Goal: Navigation & Orientation: Find specific page/section

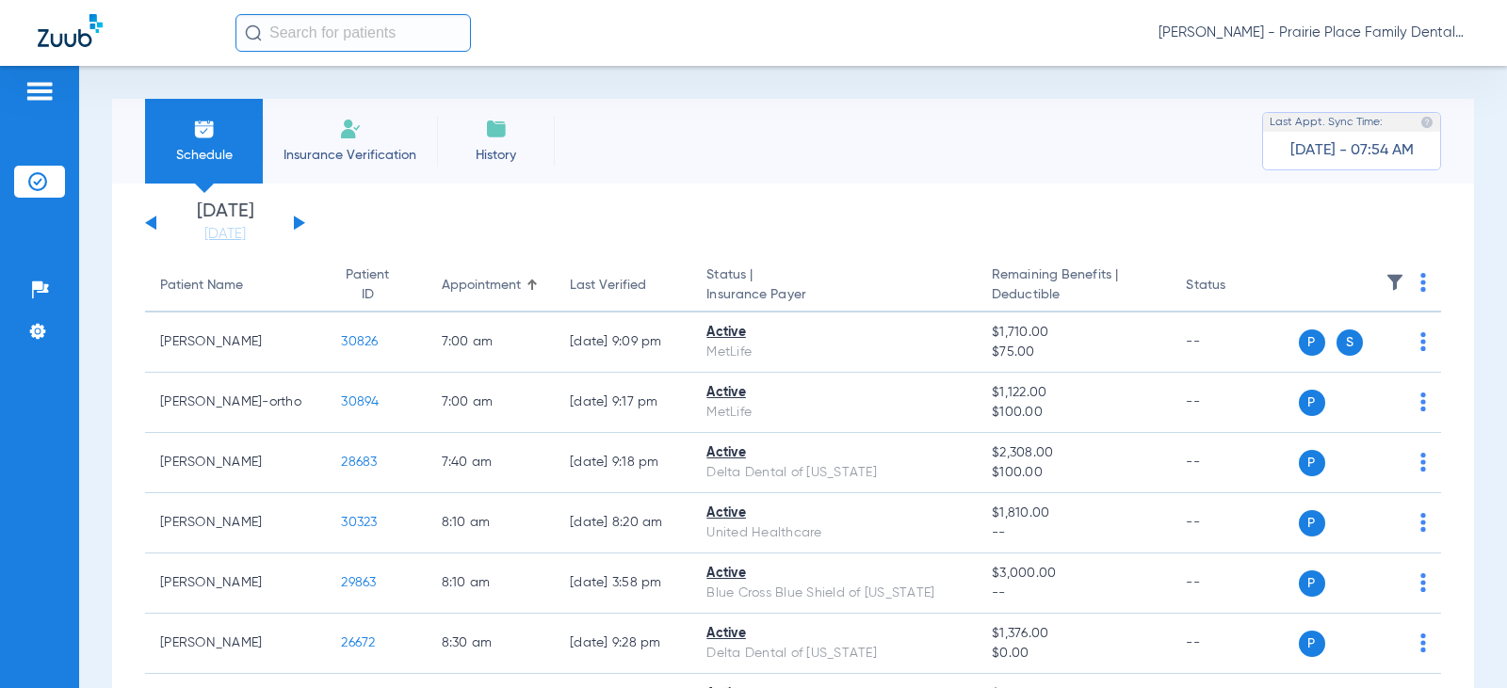
click at [296, 220] on button at bounding box center [299, 223] width 11 height 14
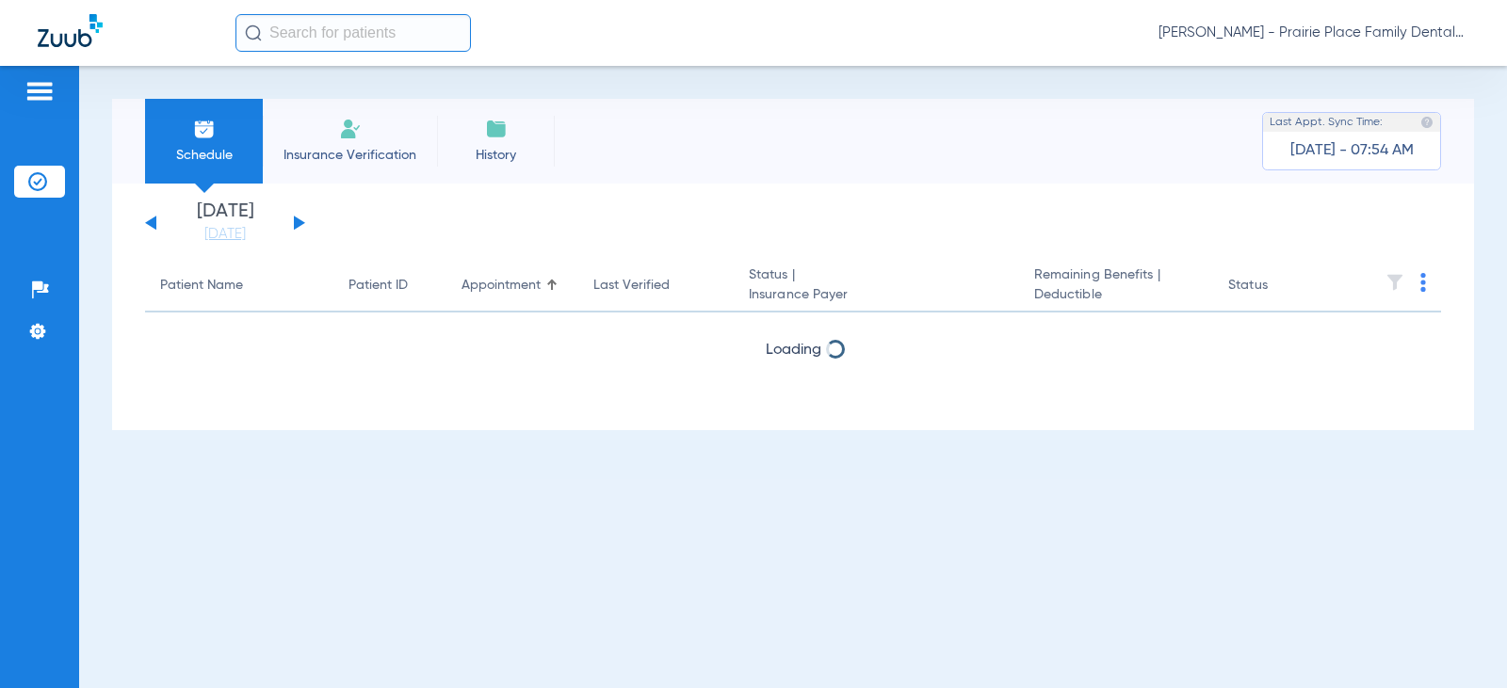
click at [296, 220] on button at bounding box center [299, 223] width 11 height 14
click at [297, 220] on button at bounding box center [299, 223] width 11 height 14
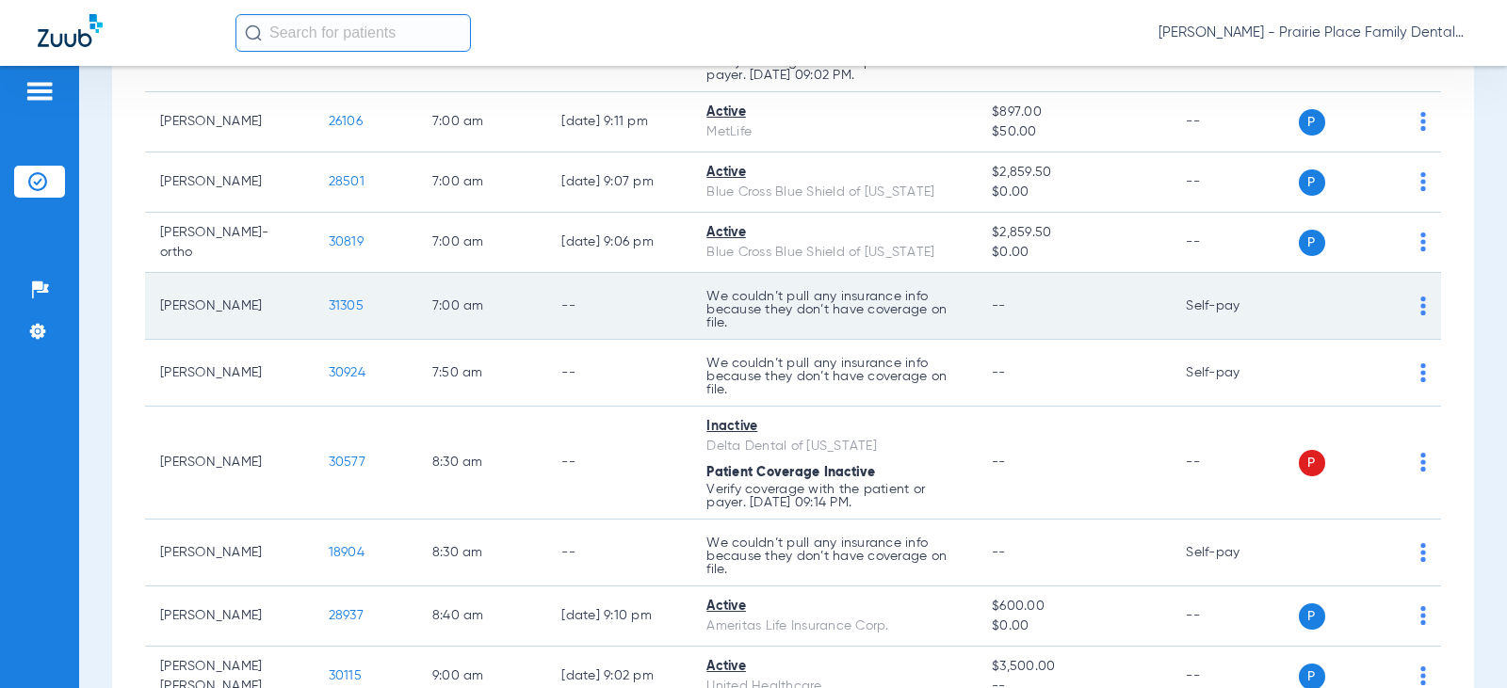
scroll to position [94, 0]
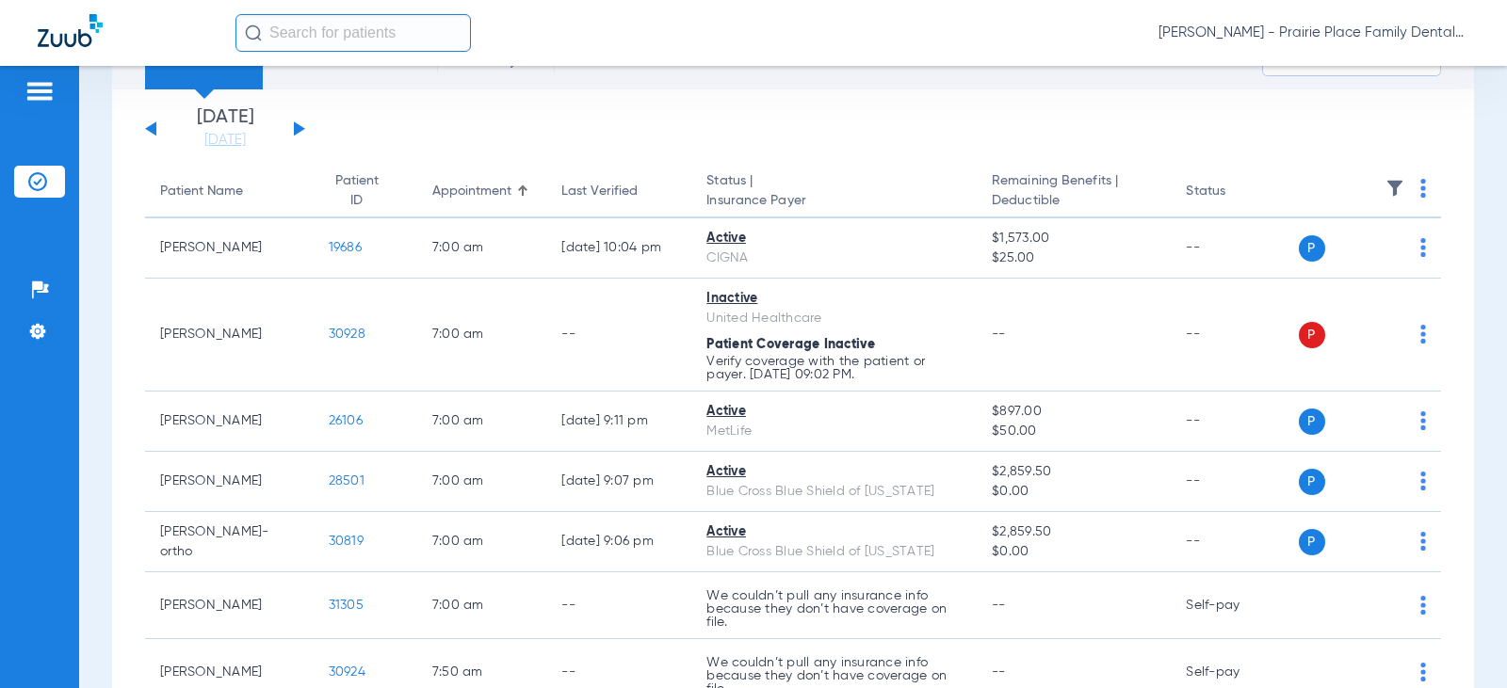
click at [150, 132] on div "[DATE] [DATE] [DATE] [DATE] [DATE] [DATE] [DATE] [DATE] [DATE] [DATE] [DATE] [D…" at bounding box center [225, 128] width 160 height 41
click at [150, 128] on button at bounding box center [150, 128] width 11 height 14
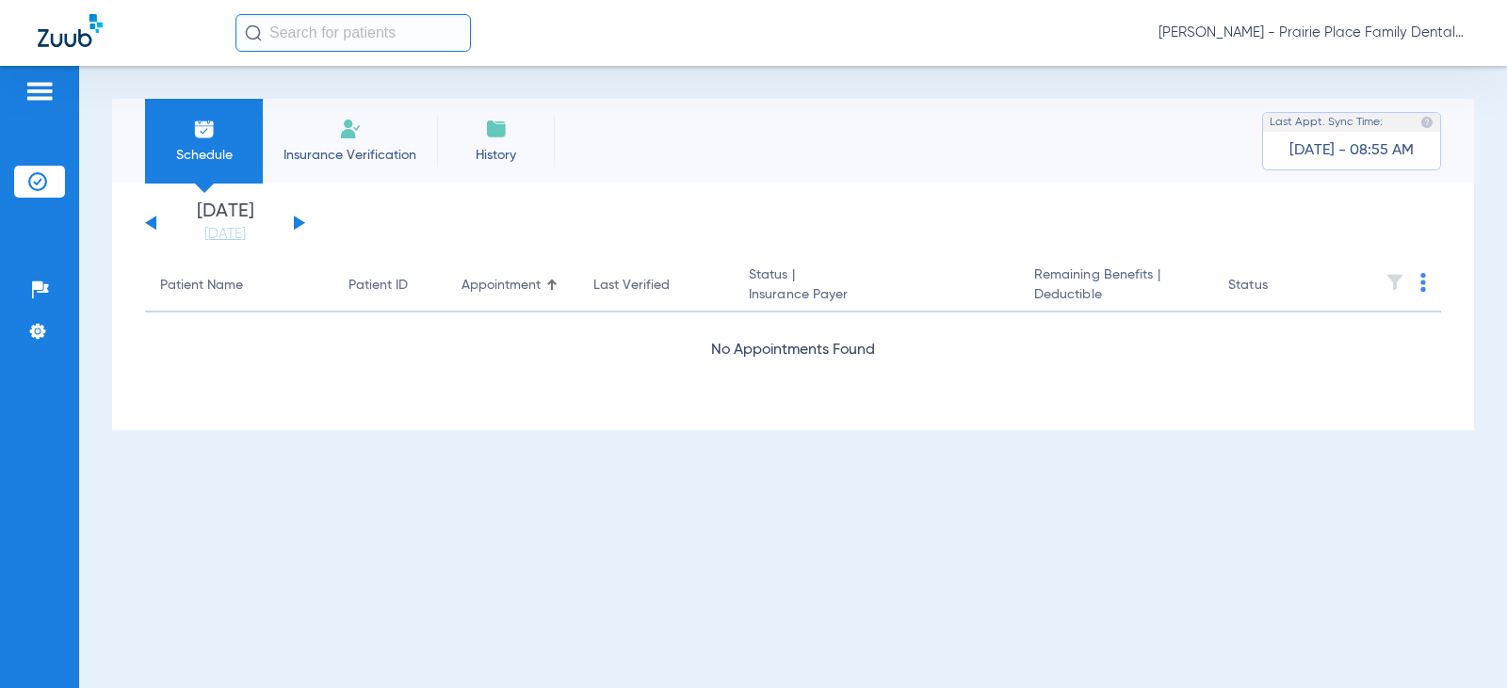
click at [153, 237] on div "[DATE] [DATE] [DATE] [DATE] [DATE] [DATE] [DATE] [DATE] [DATE] [DATE] [DATE] [D…" at bounding box center [225, 222] width 160 height 41
click at [139, 214] on div "[DATE] [DATE] [DATE] [DATE] [DATE] [DATE] [DATE] [DATE] [DATE] [DATE] [DATE] [D…" at bounding box center [793, 307] width 1362 height 247
click at [149, 218] on div "[DATE] [DATE] [DATE] [DATE] [DATE] [DATE] [DATE] [DATE] [DATE] [DATE] [DATE] [D…" at bounding box center [225, 222] width 160 height 41
click at [151, 222] on button at bounding box center [150, 223] width 11 height 14
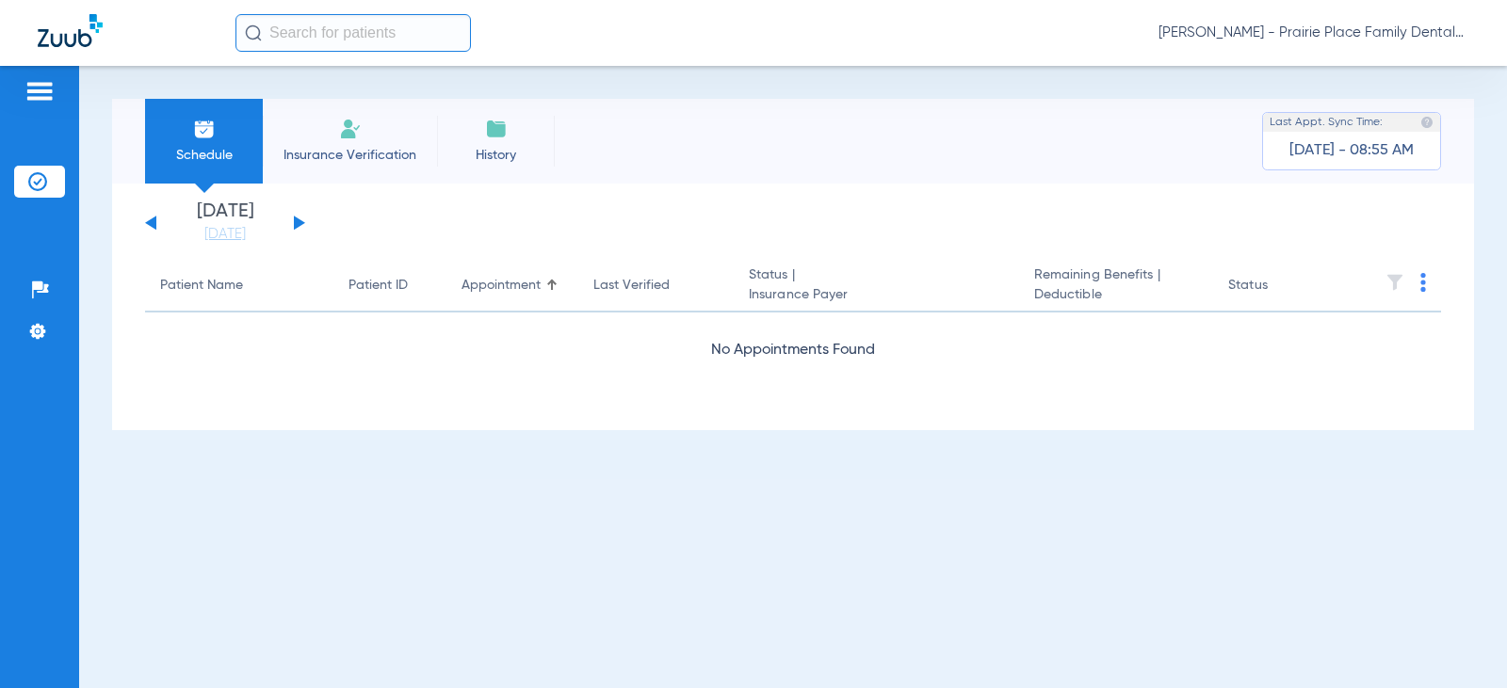
click at [151, 222] on button at bounding box center [150, 223] width 11 height 14
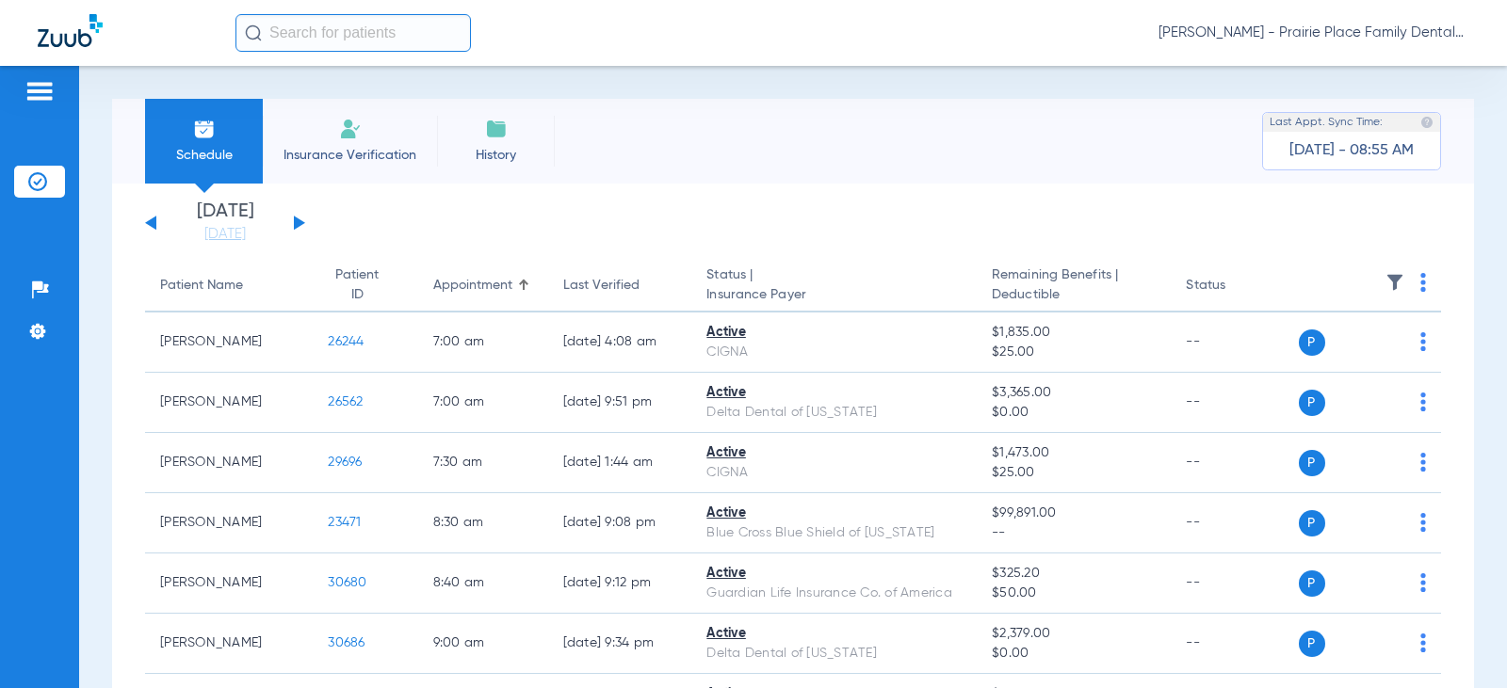
click at [151, 222] on button at bounding box center [150, 223] width 11 height 14
click at [294, 218] on button at bounding box center [299, 223] width 11 height 14
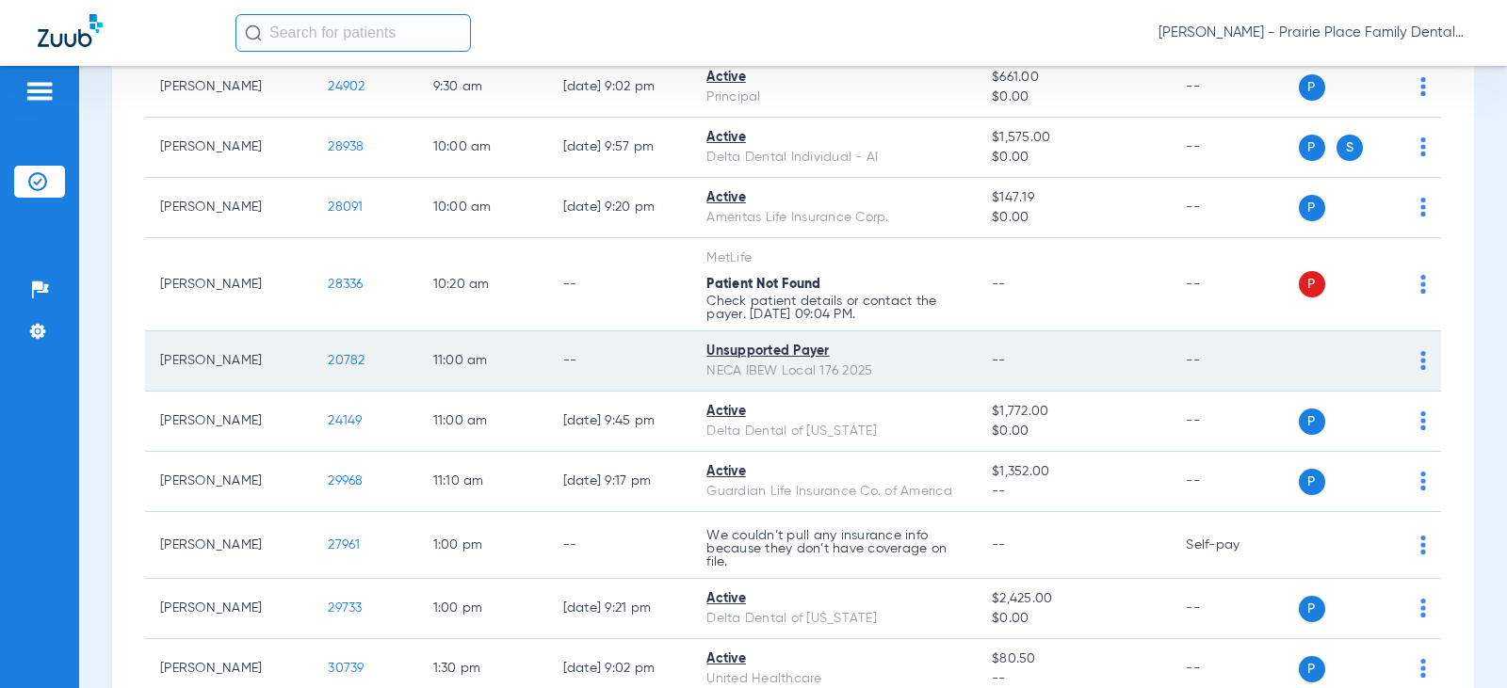
scroll to position [659, 0]
